Goal: Find specific page/section: Find specific page/section

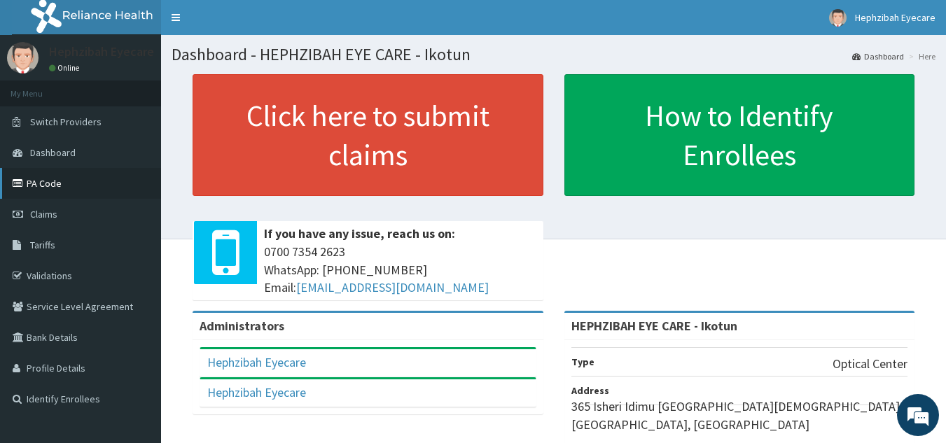
click at [120, 177] on link "PA Code" at bounding box center [80, 183] width 161 height 31
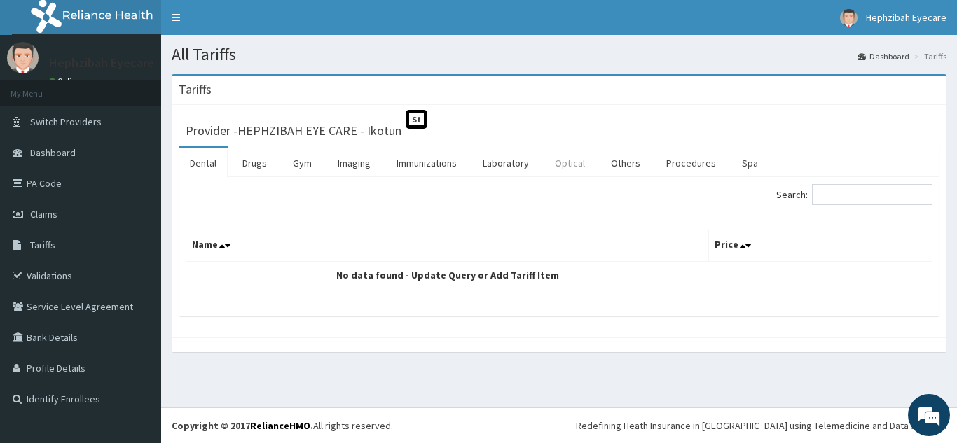
click at [556, 163] on link "Optical" at bounding box center [570, 163] width 53 height 29
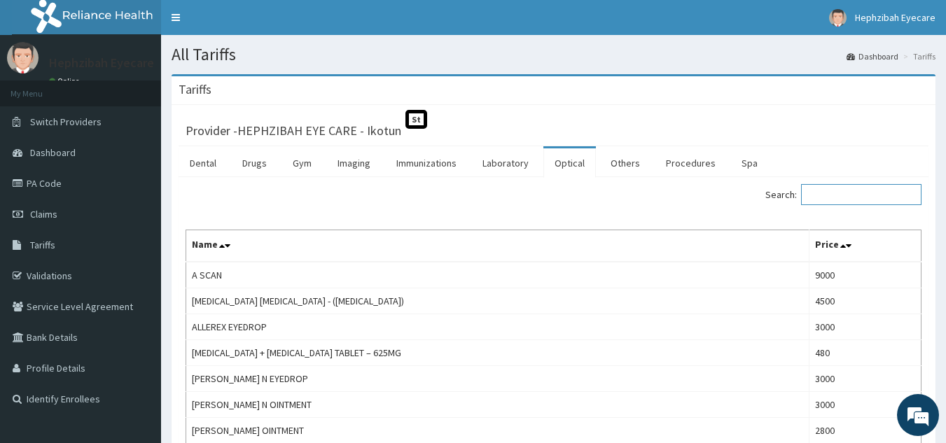
click at [880, 200] on input "Search:" at bounding box center [861, 194] width 120 height 21
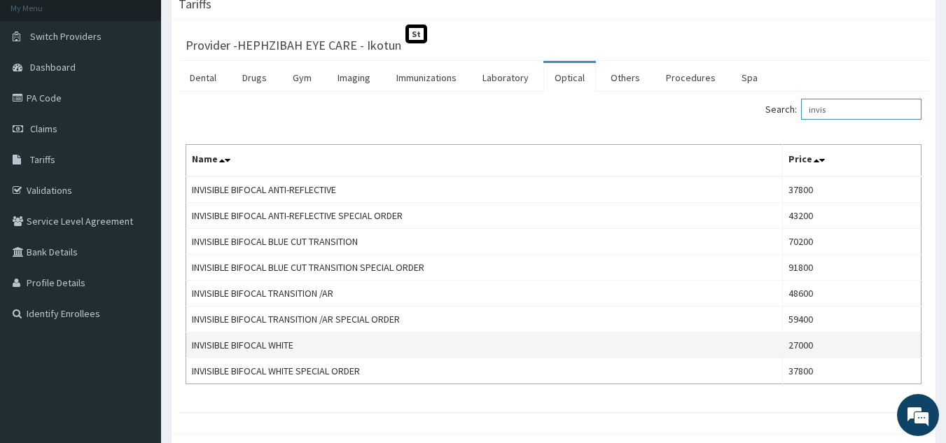
scroll to position [86, 0]
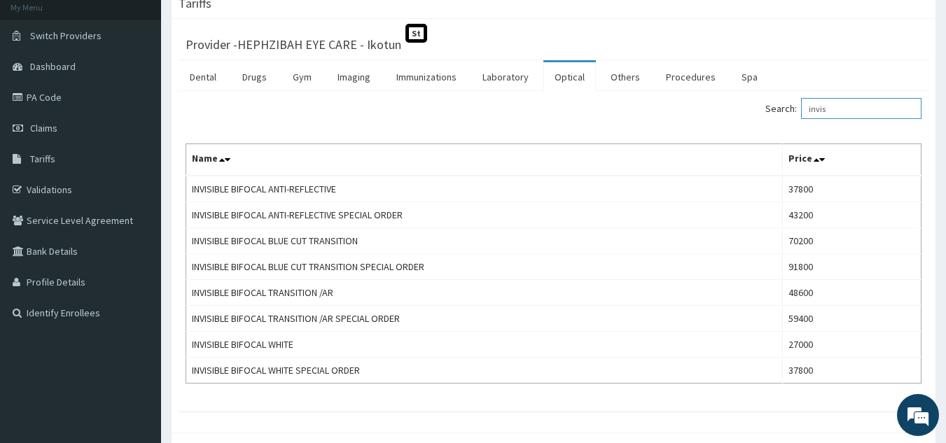
type input "invis"
